Goal: Transaction & Acquisition: Purchase product/service

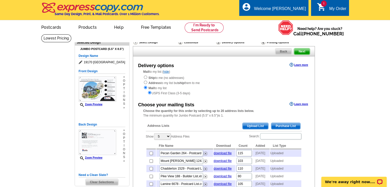
click at [256, 126] on span "Upload List" at bounding box center [254, 126] width 25 height 6
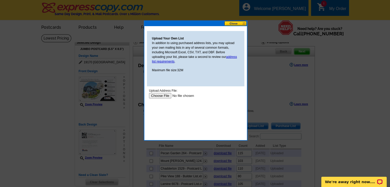
click at [162, 97] on input "file" at bounding box center [181, 95] width 65 height 5
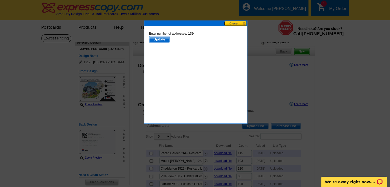
click at [163, 41] on span "Update" at bounding box center [159, 39] width 20 height 6
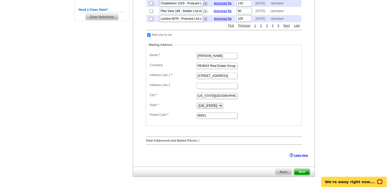
scroll to position [179, 0]
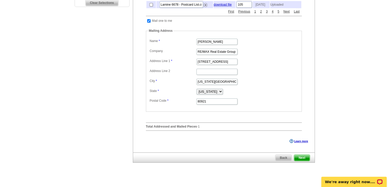
click at [306, 161] on span "Next" at bounding box center [301, 158] width 15 height 6
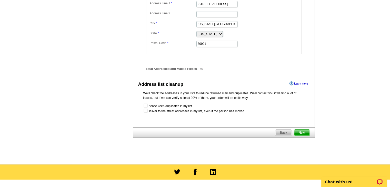
scroll to position [256, 0]
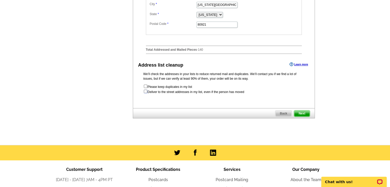
click at [145, 93] on input "checkbox" at bounding box center [145, 91] width 3 height 3
checkbox input "true"
radio input "true"
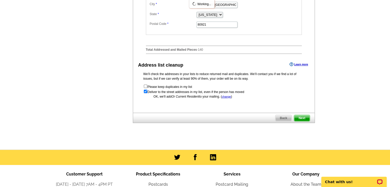
scroll to position [0, 0]
click at [306, 121] on span "Next" at bounding box center [301, 118] width 15 height 6
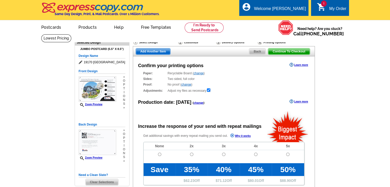
radio input "false"
click at [158, 154] on input "radio" at bounding box center [159, 154] width 3 height 3
radio input "true"
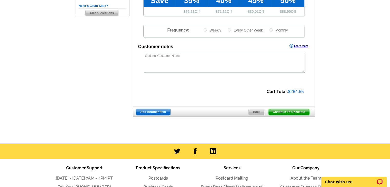
scroll to position [179, 0]
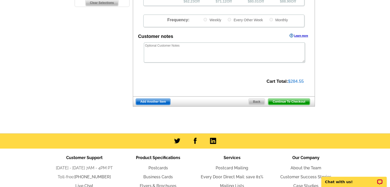
drag, startPoint x: 298, startPoint y: 102, endPoint x: 300, endPoint y: 110, distance: 8.7
click at [298, 102] on span "Continue To Checkout" at bounding box center [288, 102] width 41 height 6
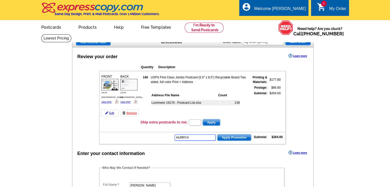
type input "HURRY40"
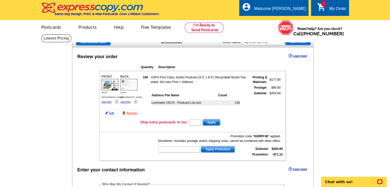
drag, startPoint x: 290, startPoint y: 73, endPoint x: 273, endPoint y: 88, distance: 22.0
click at [194, 120] on input "text" at bounding box center [195, 122] width 12 height 6
type input "1"
click at [217, 120] on span "Apply" at bounding box center [211, 122] width 17 height 6
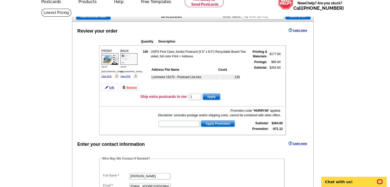
scroll to position [51, 0]
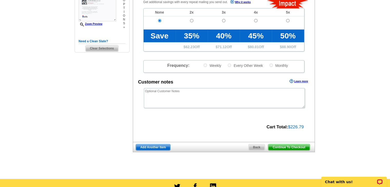
scroll to position [154, 0]
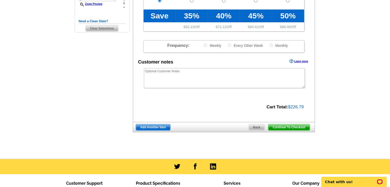
click at [292, 127] on span "Continue To Checkout" at bounding box center [288, 127] width 41 height 6
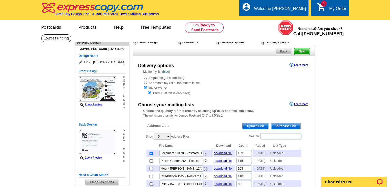
click at [338, 6] on link "2 shopping_cart My Order" at bounding box center [331, 9] width 29 height 6
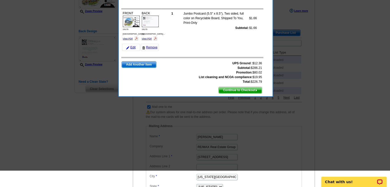
scroll to position [103, 0]
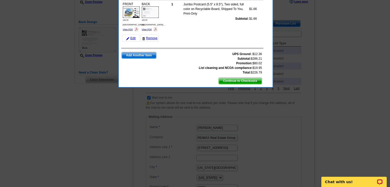
click at [246, 78] on span "Continue to Checkout" at bounding box center [240, 81] width 43 height 6
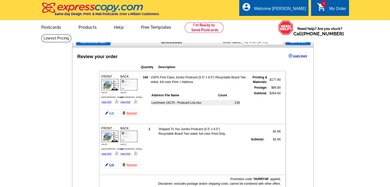
click at [112, 110] on link "Edit" at bounding box center [110, 112] width 18 height 7
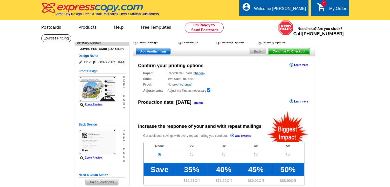
radio input "false"
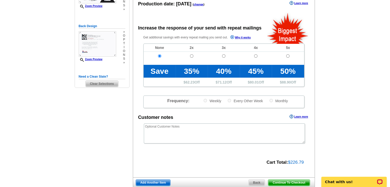
scroll to position [128, 0]
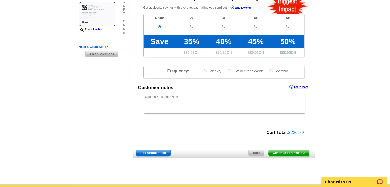
click at [295, 153] on span "Continue To Checkout" at bounding box center [288, 153] width 41 height 6
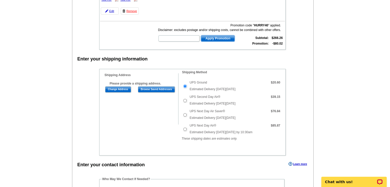
scroll to position [103, 0]
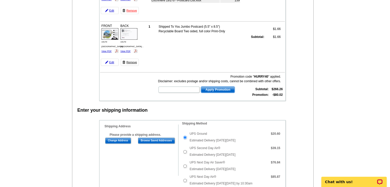
click at [131, 61] on link "Remove" at bounding box center [130, 62] width 18 height 7
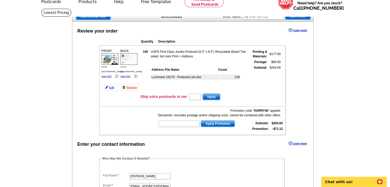
scroll to position [26, 0]
click at [199, 95] on input "text" at bounding box center [195, 97] width 12 height 6
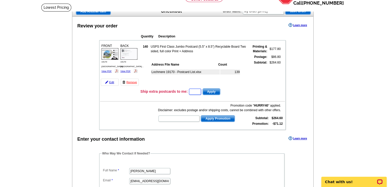
scroll to position [31, 0]
click at [110, 80] on link "Edit" at bounding box center [110, 81] width 18 height 7
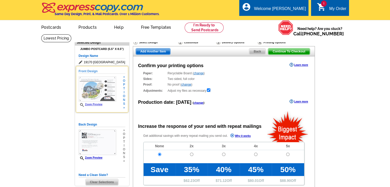
radio input "false"
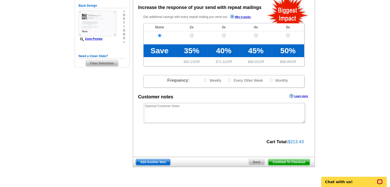
scroll to position [128, 0]
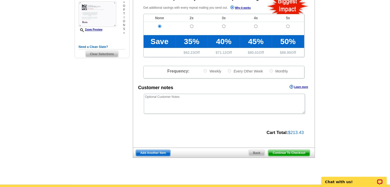
click at [292, 151] on span "Continue To Checkout" at bounding box center [288, 153] width 41 height 6
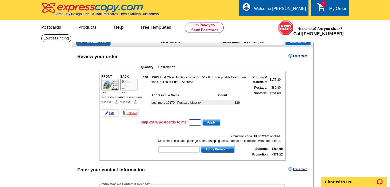
click at [198, 122] on input "text" at bounding box center [195, 122] width 12 height 6
click at [219, 121] on span "Apply" at bounding box center [211, 122] width 17 height 6
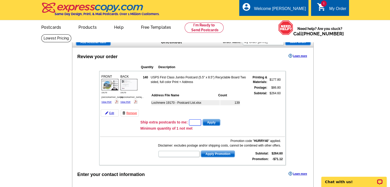
click at [199, 120] on input "text" at bounding box center [195, 122] width 12 height 6
type input "1"
click at [211, 122] on span "Apply" at bounding box center [211, 122] width 17 height 6
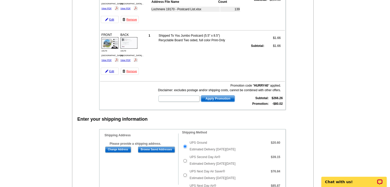
scroll to position [77, 0]
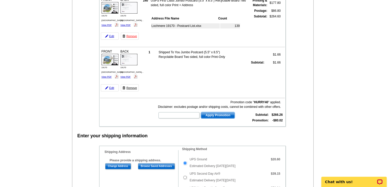
click at [131, 85] on link "Remove" at bounding box center [130, 87] width 18 height 7
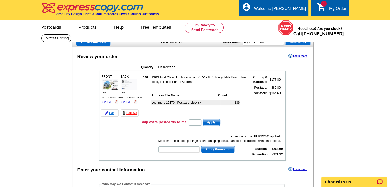
click at [109, 111] on link "Edit" at bounding box center [110, 112] width 18 height 7
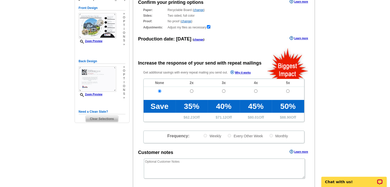
scroll to position [26, 0]
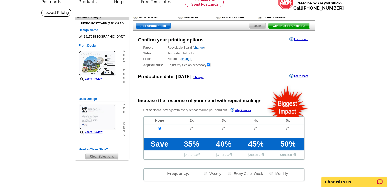
click at [260, 25] on span "Back" at bounding box center [257, 26] width 16 height 6
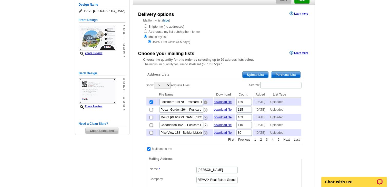
click at [205, 104] on img at bounding box center [206, 102] width 4 height 4
click at [249, 77] on span "Upload List" at bounding box center [254, 75] width 25 height 6
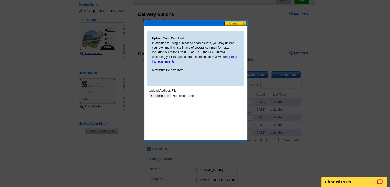
click at [162, 96] on input "file" at bounding box center [181, 95] width 65 height 5
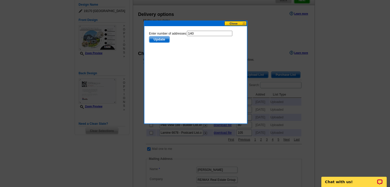
click at [157, 39] on span "Update" at bounding box center [159, 39] width 20 height 6
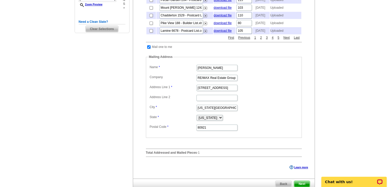
scroll to position [154, 0]
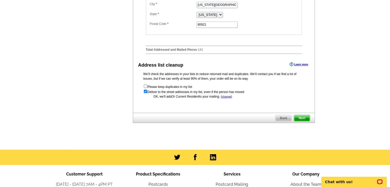
scroll to position [262, 0]
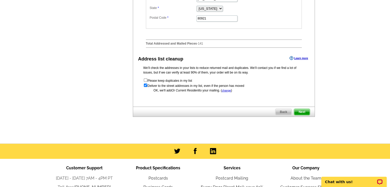
click at [305, 115] on span "Next" at bounding box center [301, 112] width 15 height 6
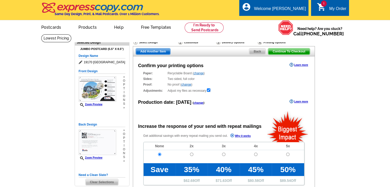
radio input "false"
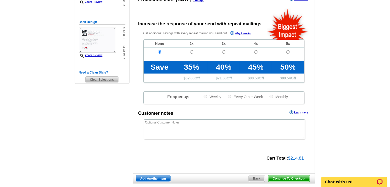
click at [288, 177] on span "Continue To Checkout" at bounding box center [288, 179] width 41 height 6
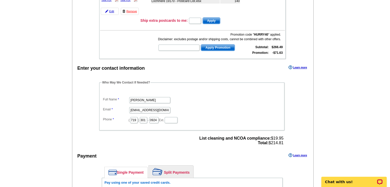
scroll to position [103, 0]
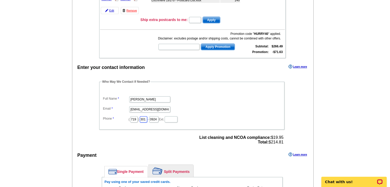
drag, startPoint x: 151, startPoint y: 116, endPoint x: 70, endPoint y: 108, distance: 81.6
click at [74, 110] on div "Enter your contact information Learn more Who May We Contact If Needed? Full Na…" at bounding box center [192, 160] width 241 height 195
type input "460"
drag, startPoint x: 169, startPoint y: 118, endPoint x: 108, endPoint y: 105, distance: 62.1
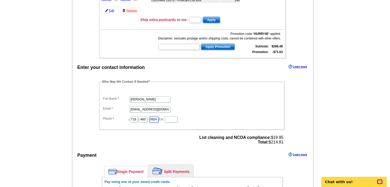
click at [110, 105] on dl "Full Name [PERSON_NAME] Email [EMAIL_ADDRESS][DOMAIN_NAME] Phone ( 719 ) 460 - …" at bounding box center [192, 105] width 180 height 35
type input "5401"
click at [339, 89] on main "Add Another Item Checkout Order Name: My Order [DATE] Save Order Review your or…" at bounding box center [195, 105] width 390 height 346
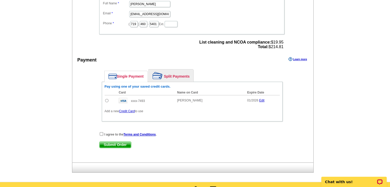
scroll to position [205, 0]
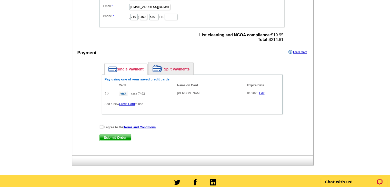
click at [125, 102] on link "Credit Card" at bounding box center [127, 104] width 16 height 4
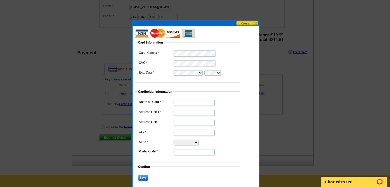
click at [183, 101] on input "Name on Card" at bounding box center [194, 103] width 41 height 6
type input "[PERSON_NAME]"
click at [193, 113] on input "Address Line 1" at bounding box center [194, 113] width 41 height 6
type input "[STREET_ADDRESS]"
type input "Suite 200"
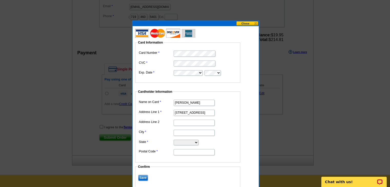
type input "Colorado Springs"
select select "CO"
type input "80921"
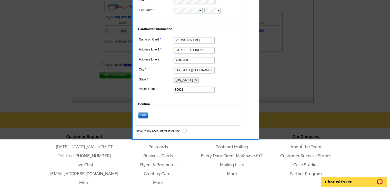
scroll to position [282, 0]
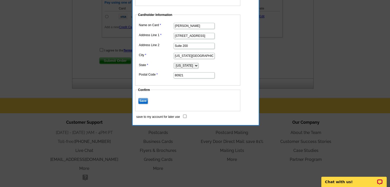
drag, startPoint x: 184, startPoint y: 114, endPoint x: 179, endPoint y: 115, distance: 5.5
click at [184, 115] on input "save to my account for later use" at bounding box center [184, 116] width 3 height 3
checkbox input "true"
click at [145, 98] on input "Save" at bounding box center [143, 101] width 10 height 6
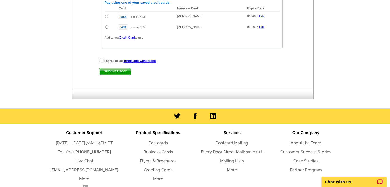
click at [106, 25] on input "radio" at bounding box center [106, 26] width 3 height 3
radio input "true"
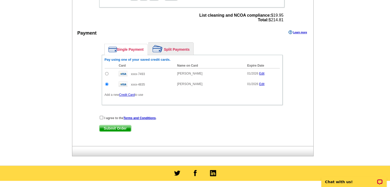
scroll to position [256, 0]
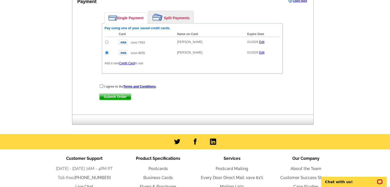
click at [101, 84] on input "checkbox" at bounding box center [101, 85] width 3 height 3
checkbox input "true"
click at [123, 95] on span "Submit Order" at bounding box center [115, 97] width 32 height 6
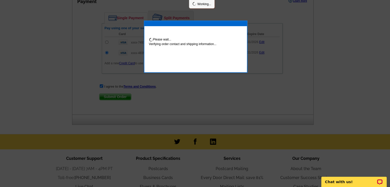
scroll to position [282, 0]
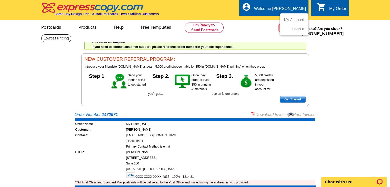
click at [288, 5] on div "account_circle Welcome [PERSON_NAME] My Account Logout" at bounding box center [273, 8] width 69 height 16
